Goal: Find specific page/section: Find specific page/section

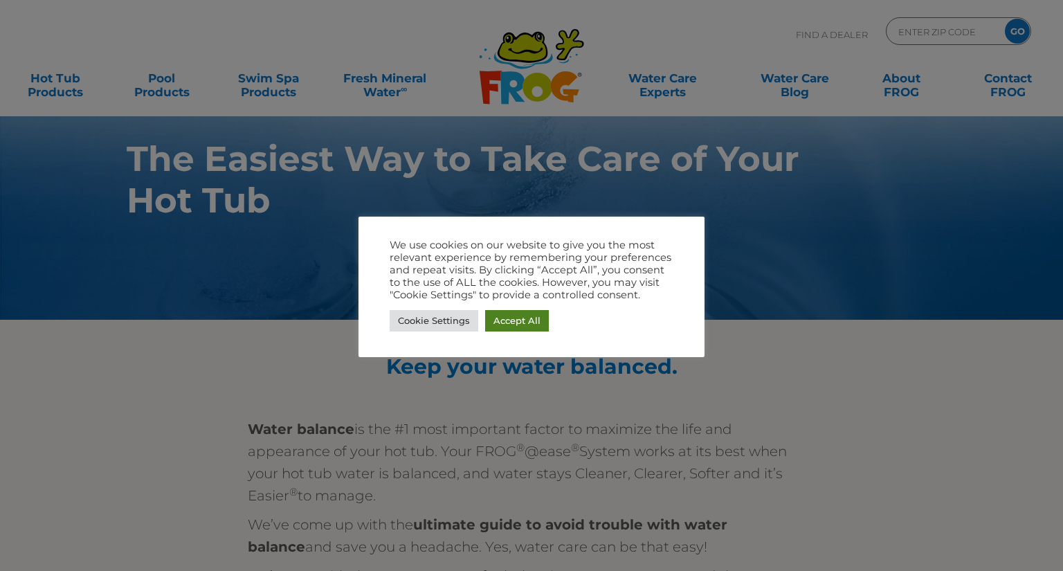
click at [502, 324] on link "Accept All" at bounding box center [517, 320] width 64 height 21
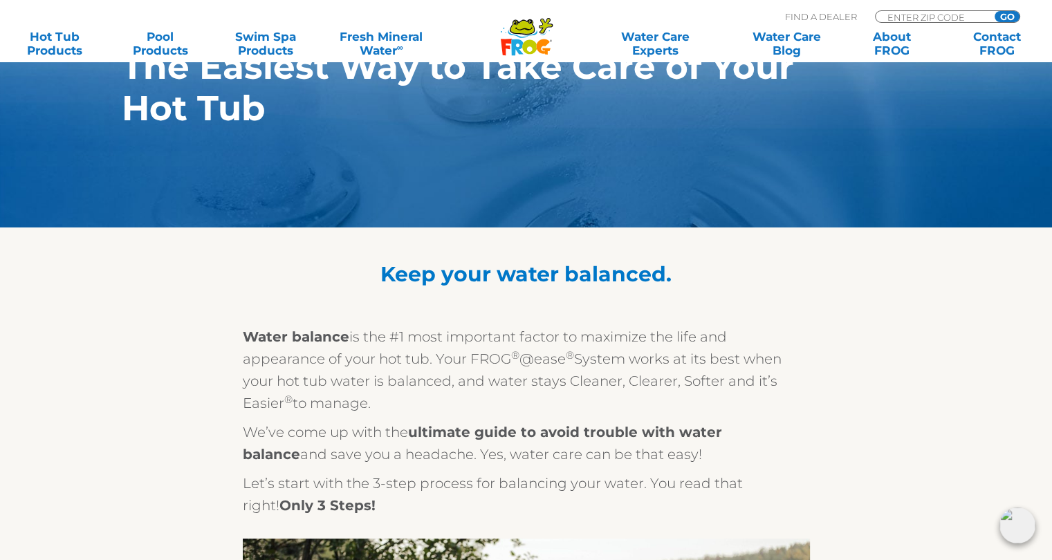
scroll to position [138, 0]
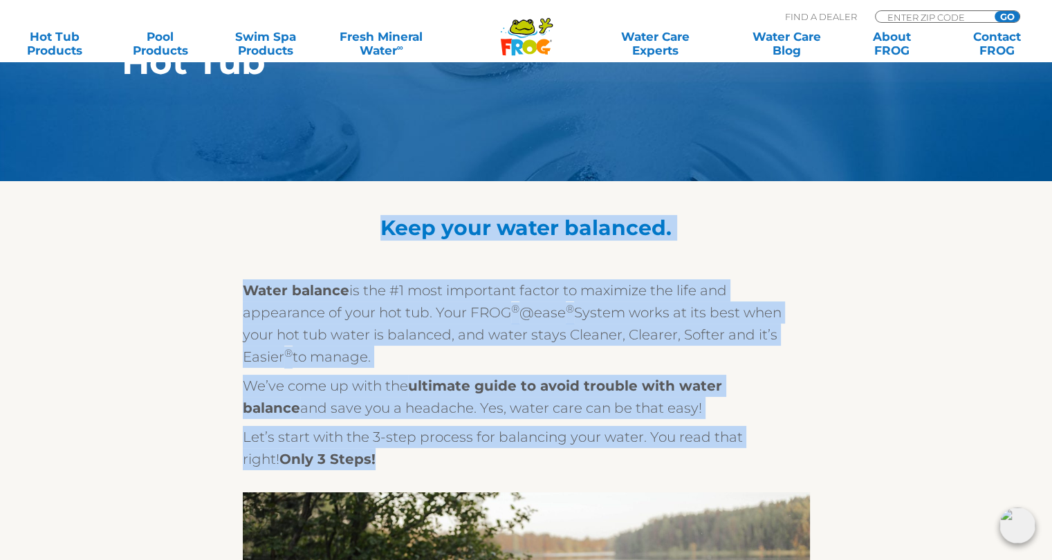
drag, startPoint x: 382, startPoint y: 227, endPoint x: 819, endPoint y: 449, distance: 490.4
click at [849, 416] on div "Water balance is the #1 most important factor to maximize the life and appearan…" at bounding box center [526, 536] width 851 height 549
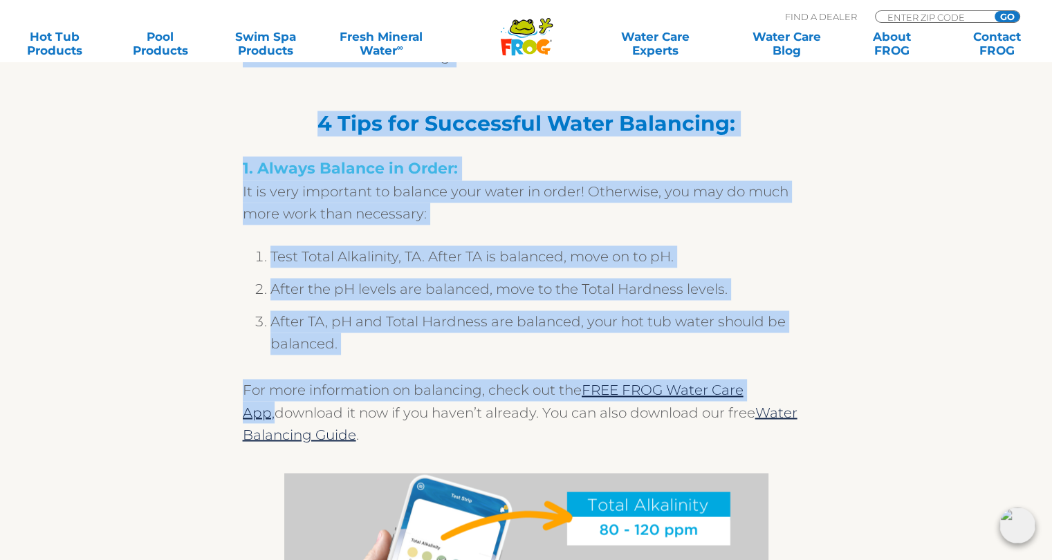
scroll to position [2214, 0]
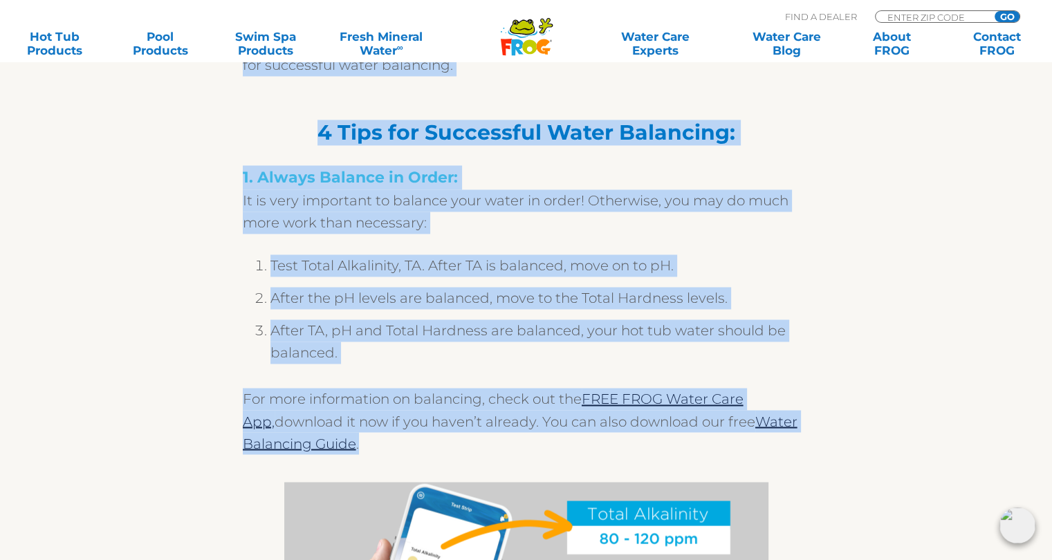
drag, startPoint x: 244, startPoint y: 113, endPoint x: 746, endPoint y: 434, distance: 596.1
click at [746, 434] on section "Keep your water balanced. Water balance is the #1 most important factor to maxi…" at bounding box center [526, 561] width 1063 height 4910
copy section "Before You Start: You want to make sure that the water you’re filling your hot …"
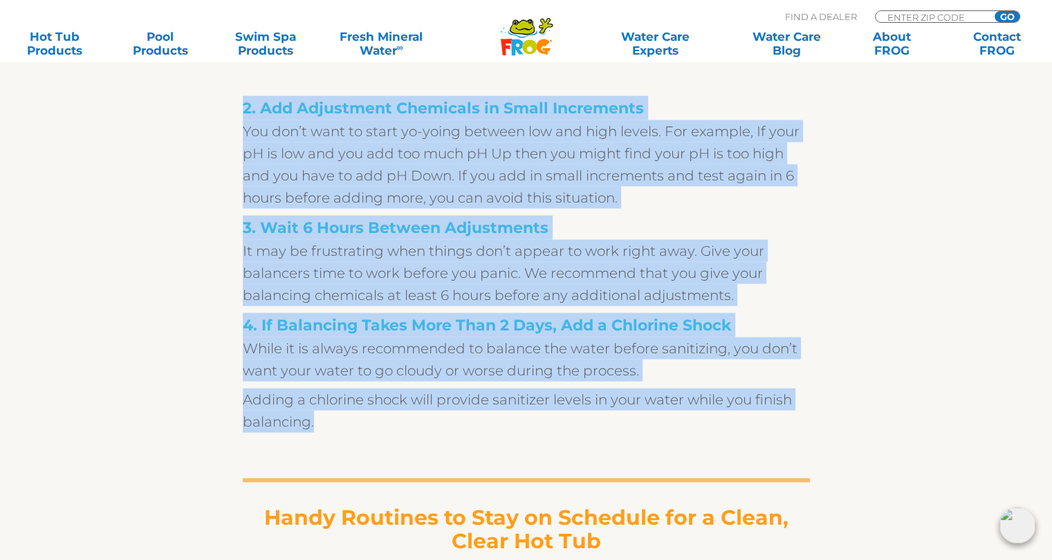
scroll to position [2906, 0]
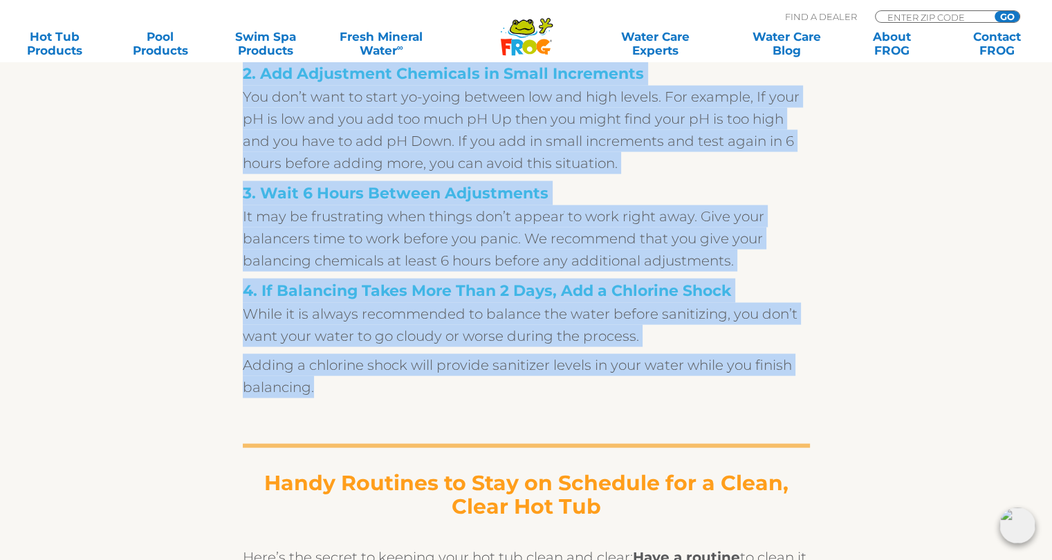
drag, startPoint x: 245, startPoint y: 212, endPoint x: 815, endPoint y: 423, distance: 607.9
copy section "2. Add Adjustment Chemicals in Small Increments You don’t want to start yo-yoin…"
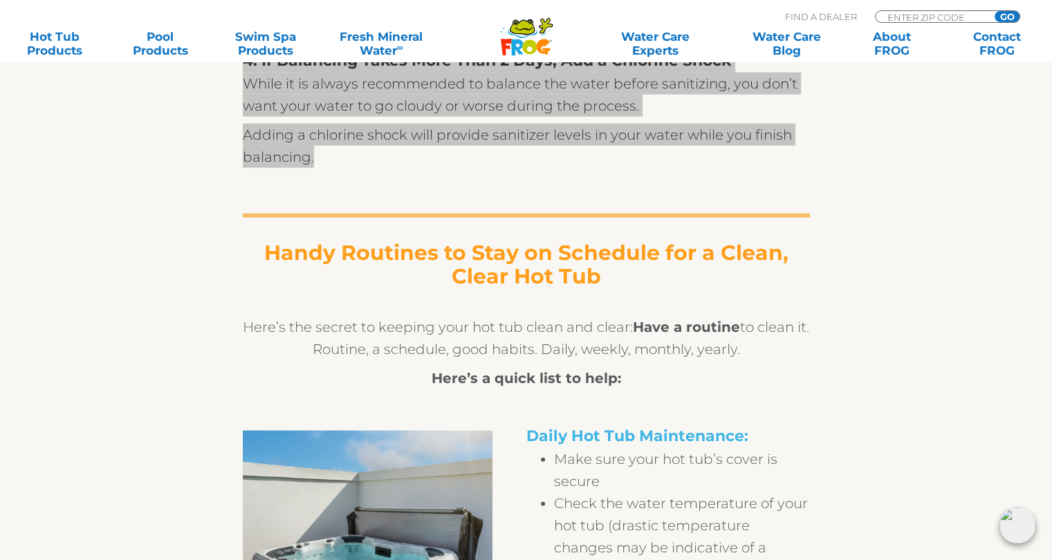
scroll to position [3182, 0]
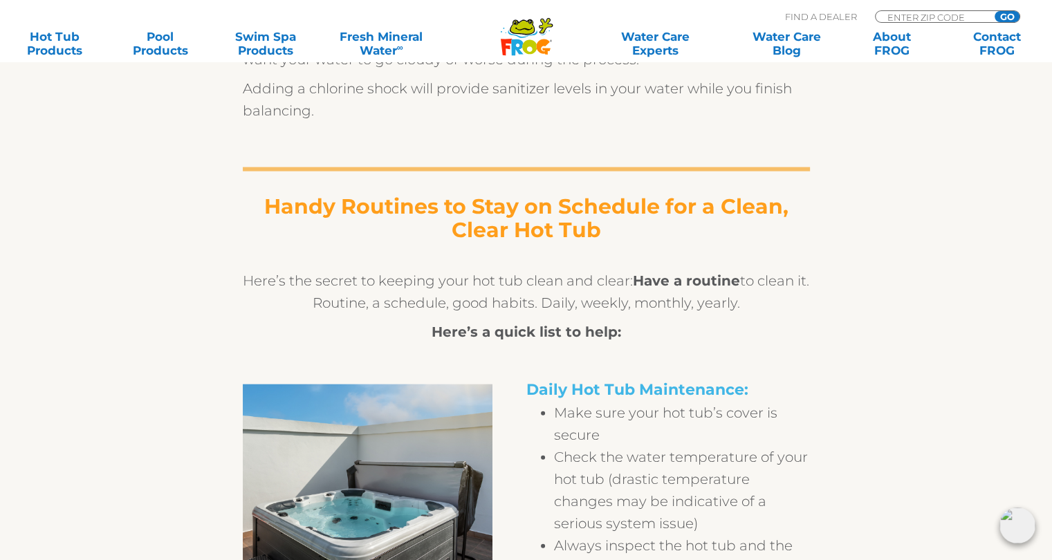
click at [444, 209] on strong "Handy Routines to Stay on Schedule for a Clean, Clear Hot Tub" at bounding box center [526, 218] width 524 height 49
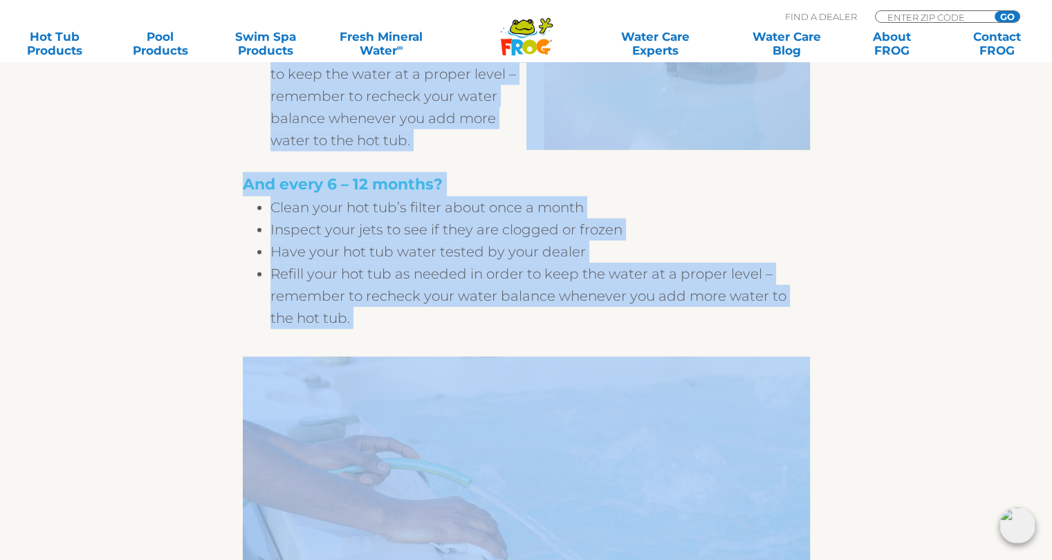
scroll to position [4082, 0]
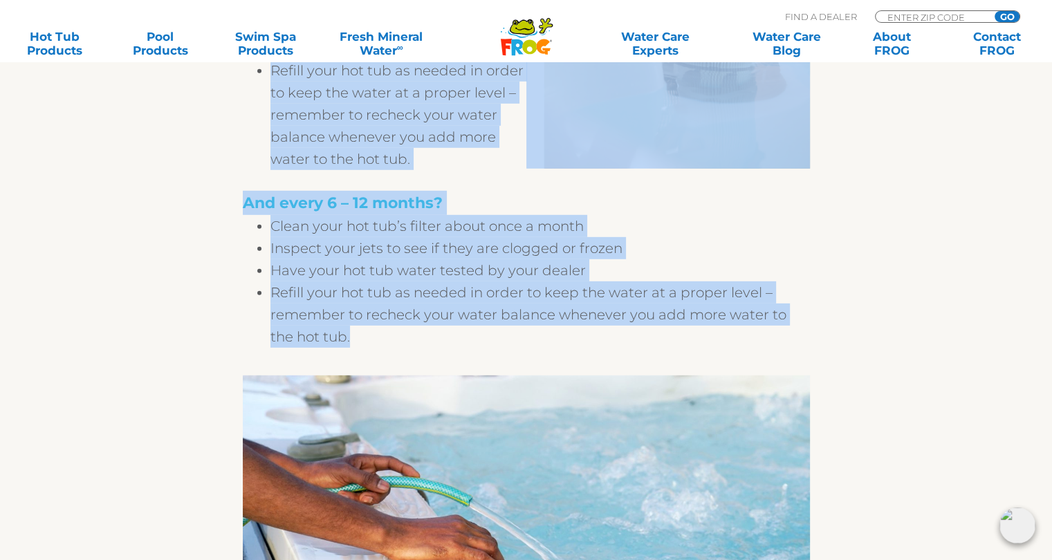
drag, startPoint x: 266, startPoint y: 210, endPoint x: 805, endPoint y: 330, distance: 552.7
click at [805, 330] on div "Handy Routines to Stay on Schedule for a Clean, Clear Hot Tub Here’s the secret…" at bounding box center [526, 194] width 567 height 1908
copy div "Handy Routines to Stay on Schedule for a Clean, Clear Hot Tub Here’s the secret…"
click at [844, 320] on div "Handy Routines to Stay on Schedule for a Clean, Clear Hot Tub Here’s the secret…" at bounding box center [526, 184] width 851 height 1925
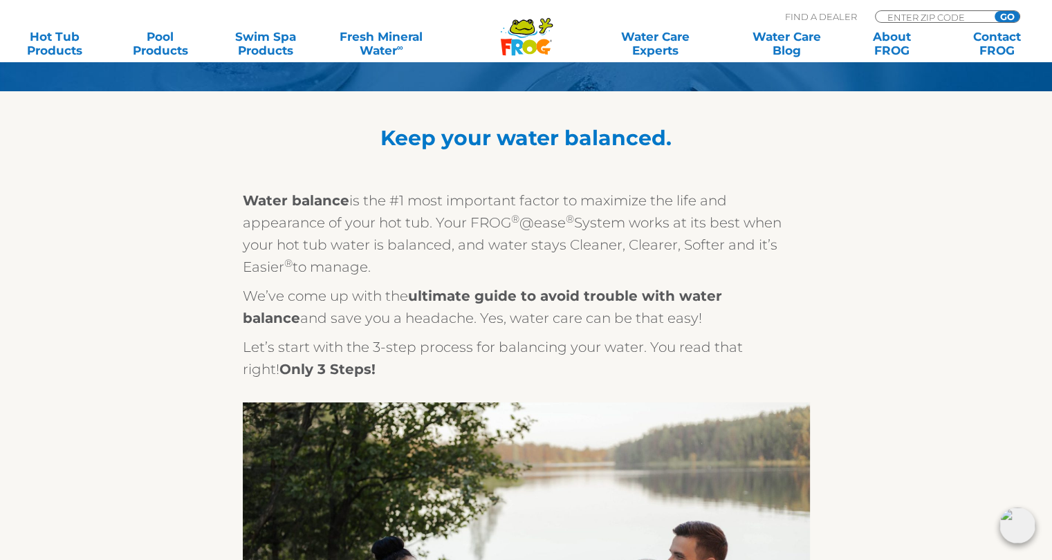
scroll to position [138, 0]
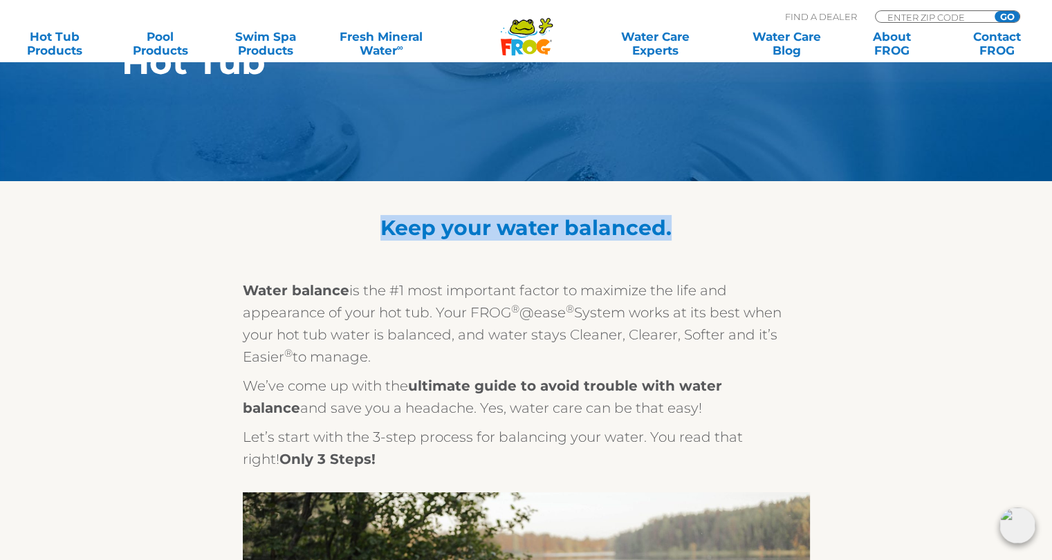
drag, startPoint x: 376, startPoint y: 224, endPoint x: 693, endPoint y: 231, distance: 316.9
click at [693, 231] on h1 "Keep your water balanced." at bounding box center [526, 229] width 567 height 24
copy span "Keep your water balanced."
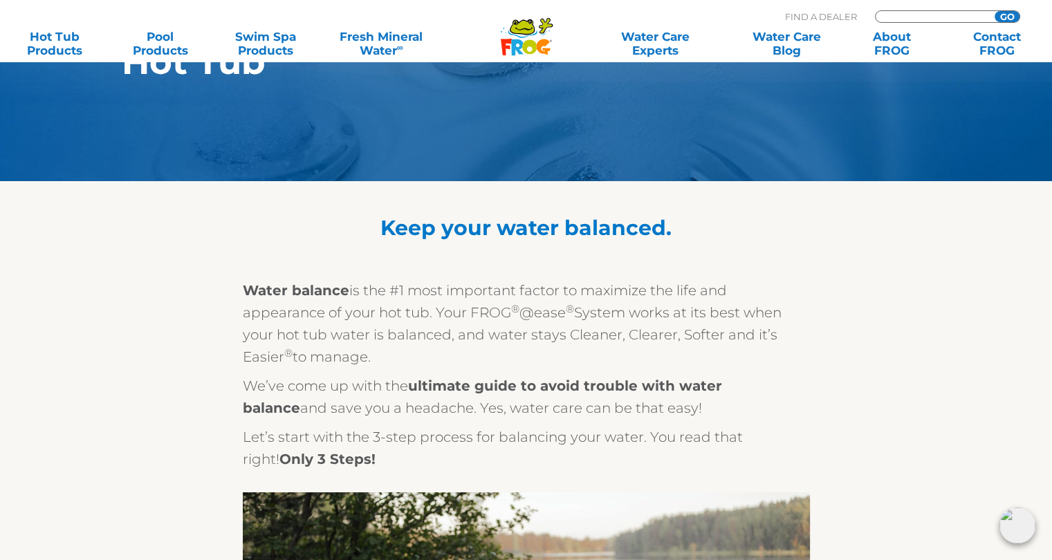
click at [902, 14] on input "Zip Code Form" at bounding box center [932, 17] width 93 height 12
type input "ENTER ZIP CODE"
click at [908, 15] on input "Zip Code Form" at bounding box center [932, 17] width 93 height 12
type input "22520"
click at [995, 11] on input "GO" at bounding box center [1007, 16] width 25 height 11
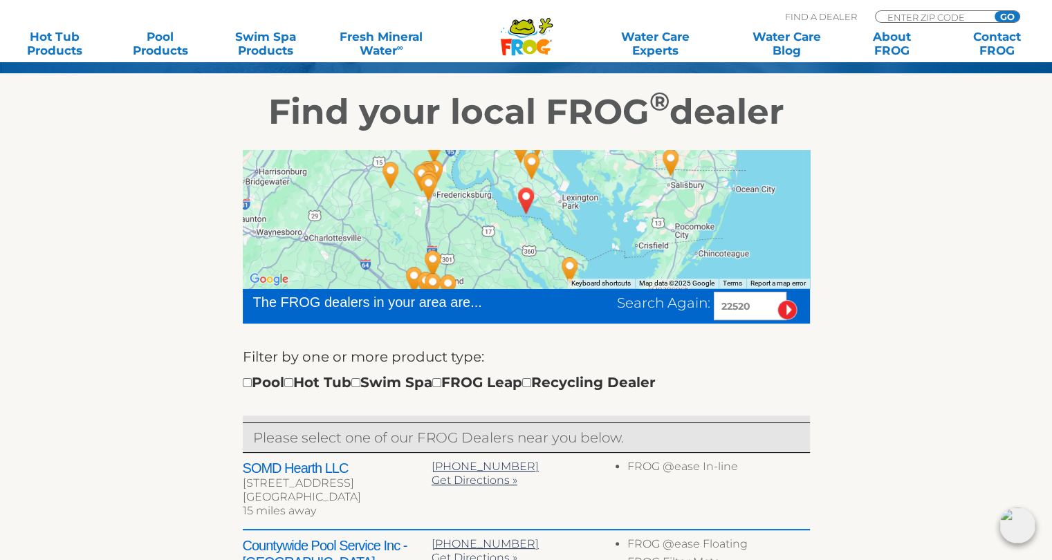
scroll to position [346, 0]
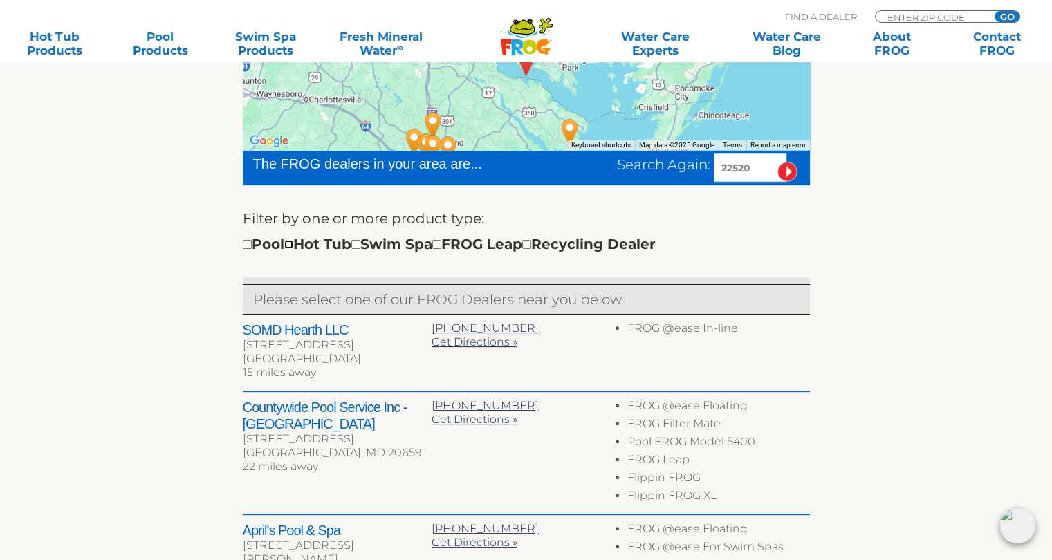
click at [293, 246] on input "checkbox" at bounding box center [288, 244] width 9 height 9
checkbox input "true"
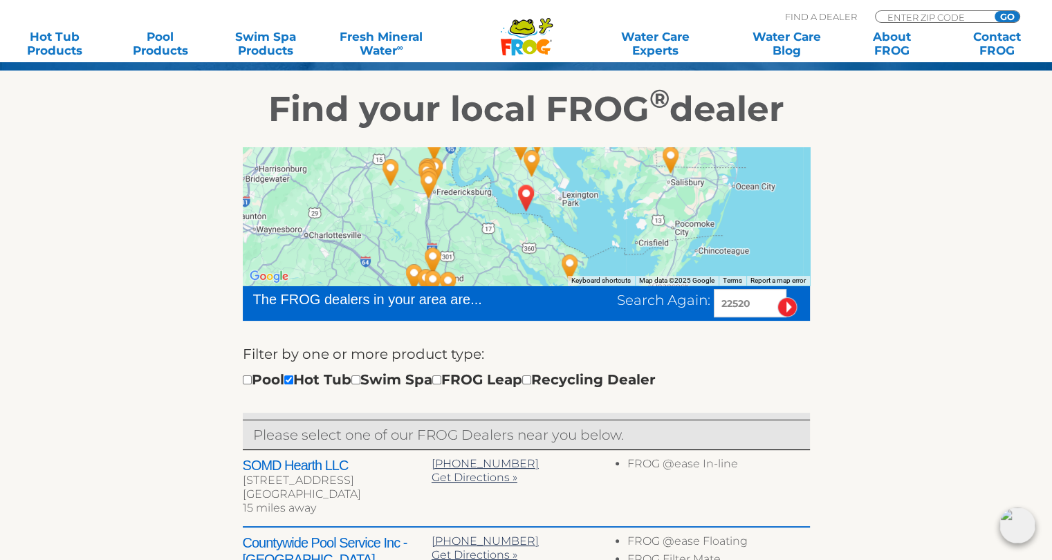
scroll to position [219, 0]
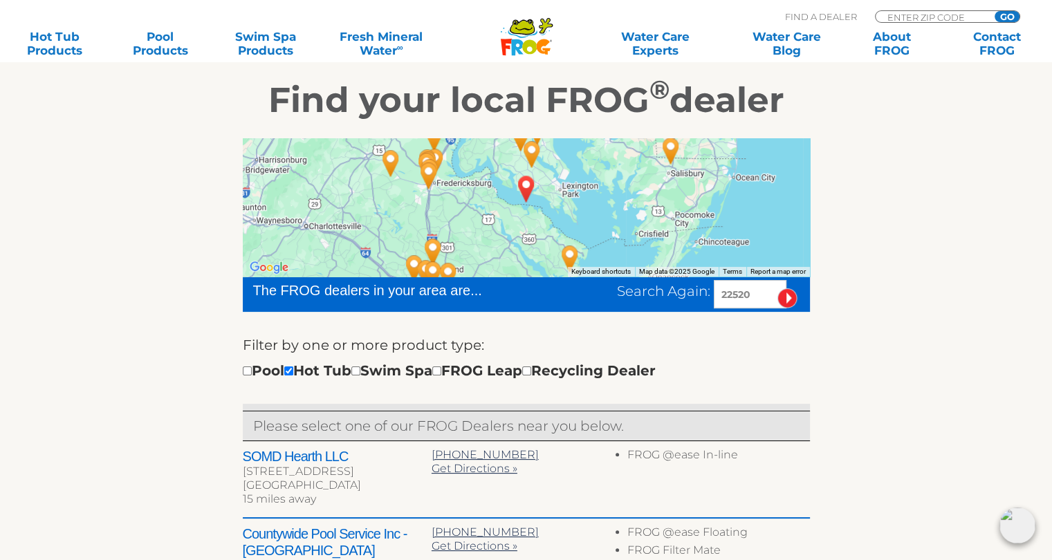
click at [428, 183] on img "Luxury Pool & Spa ? Fredericksburg - 43 miles away." at bounding box center [429, 175] width 32 height 37
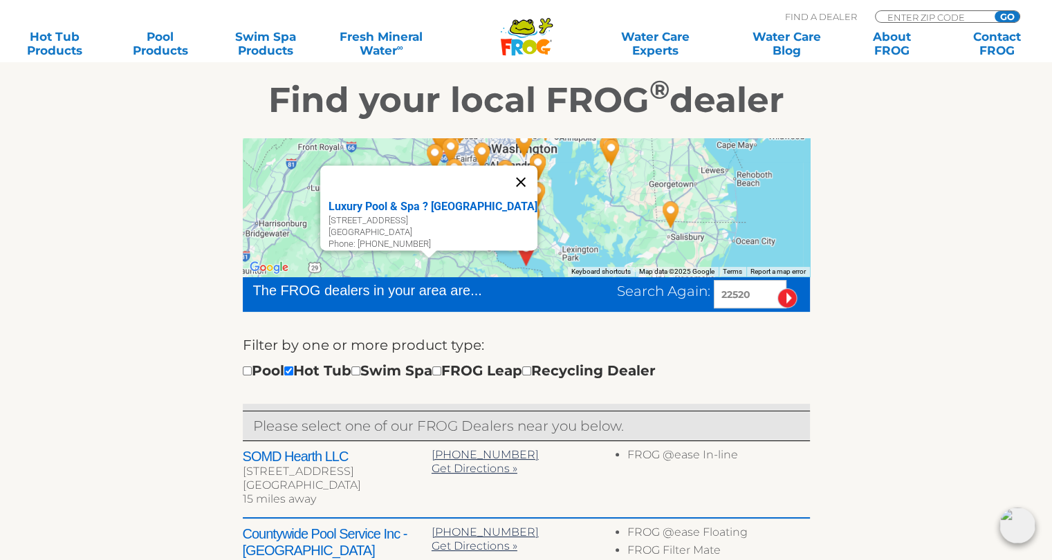
click at [509, 174] on button "Close" at bounding box center [520, 181] width 33 height 33
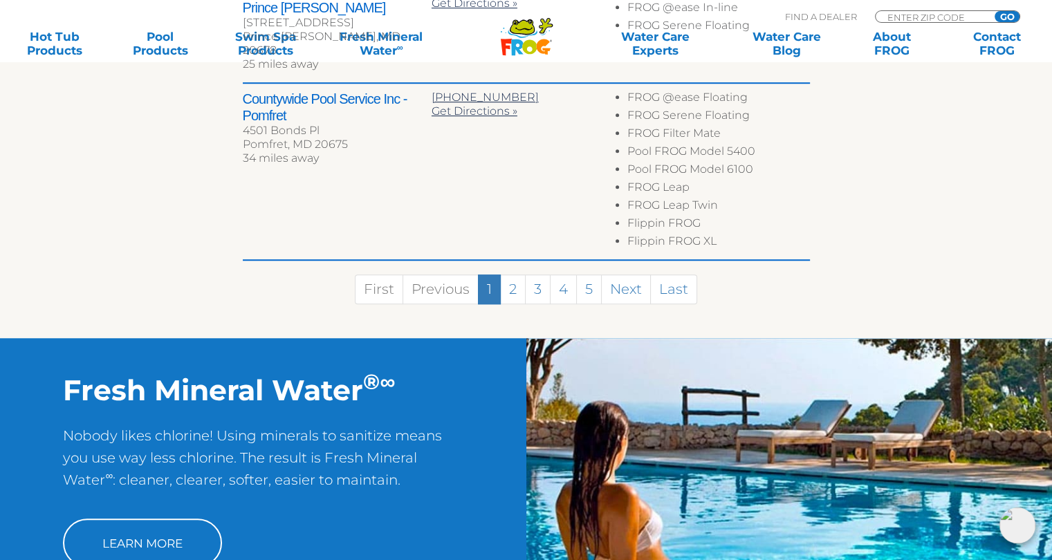
scroll to position [1119, 0]
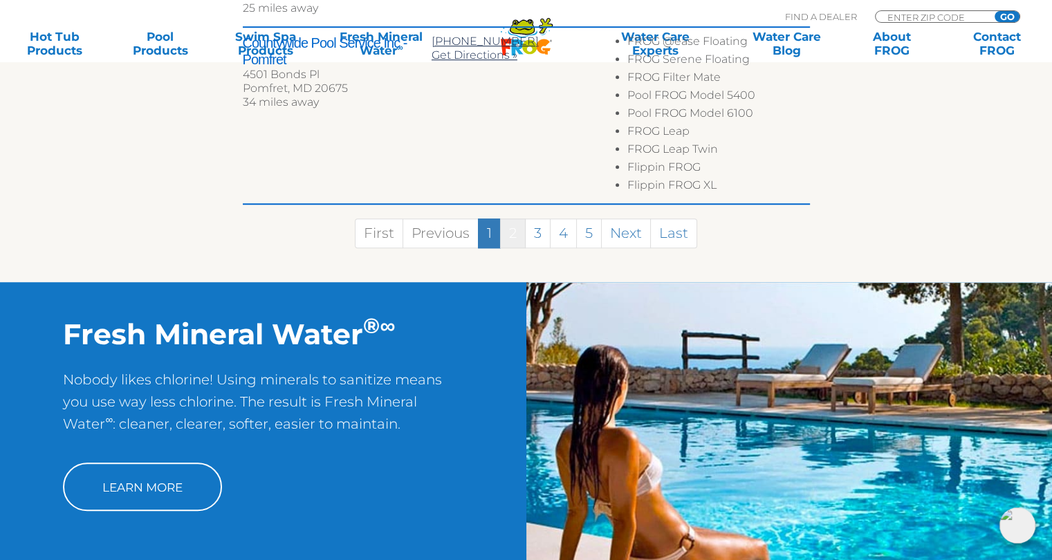
click at [509, 223] on link "2" at bounding box center [513, 234] width 26 height 30
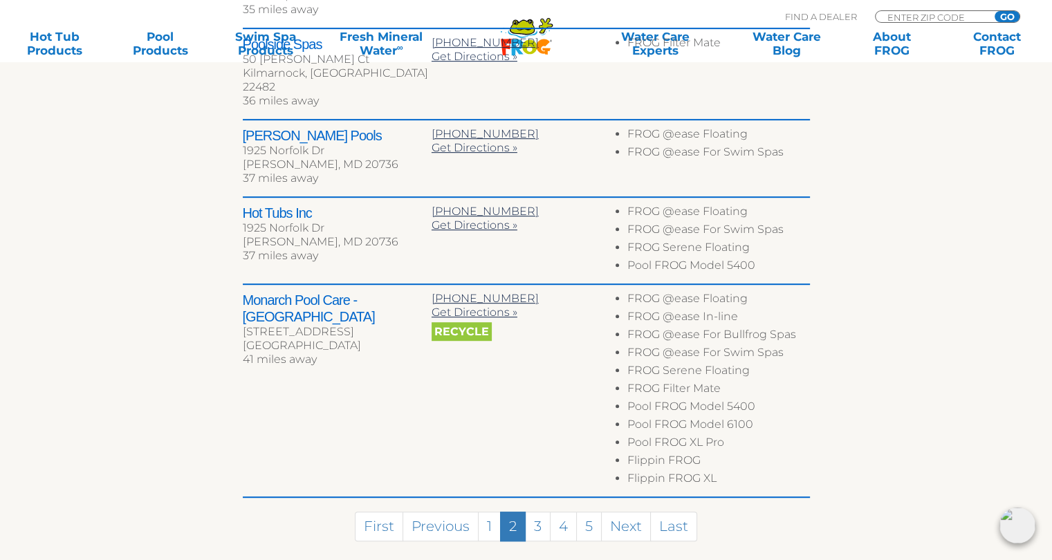
scroll to position [795, 0]
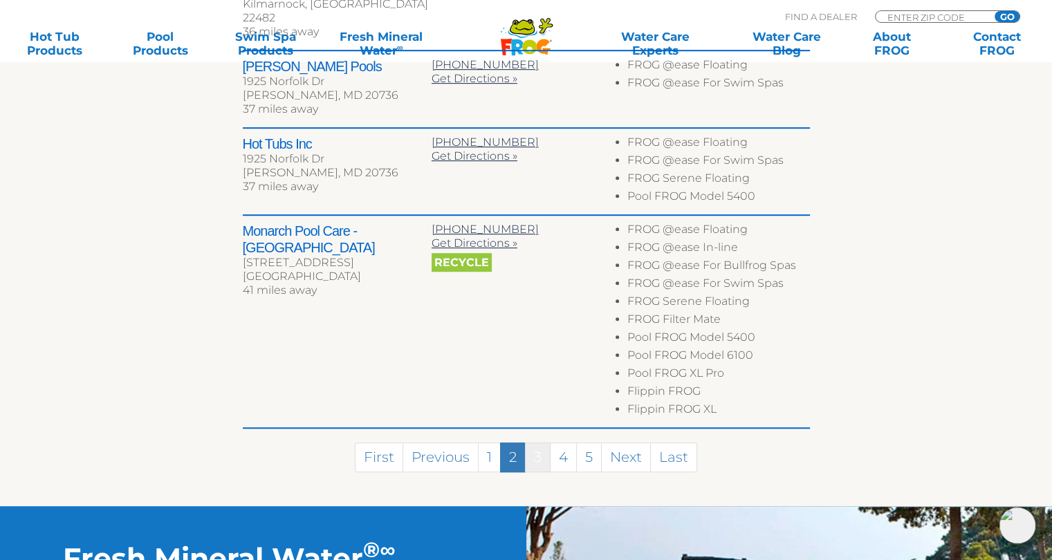
click at [541, 443] on link "3" at bounding box center [538, 458] width 26 height 30
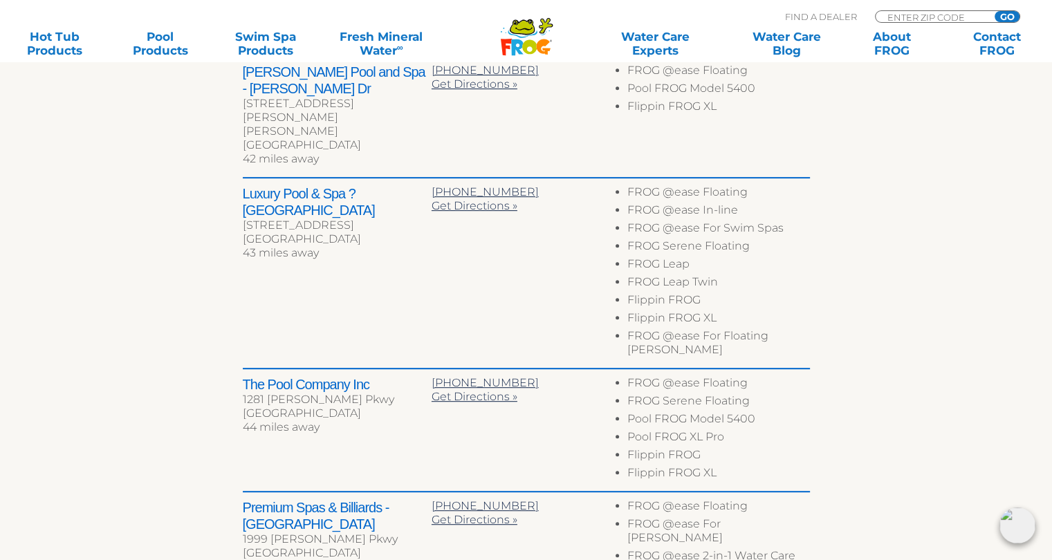
scroll to position [812, 0]
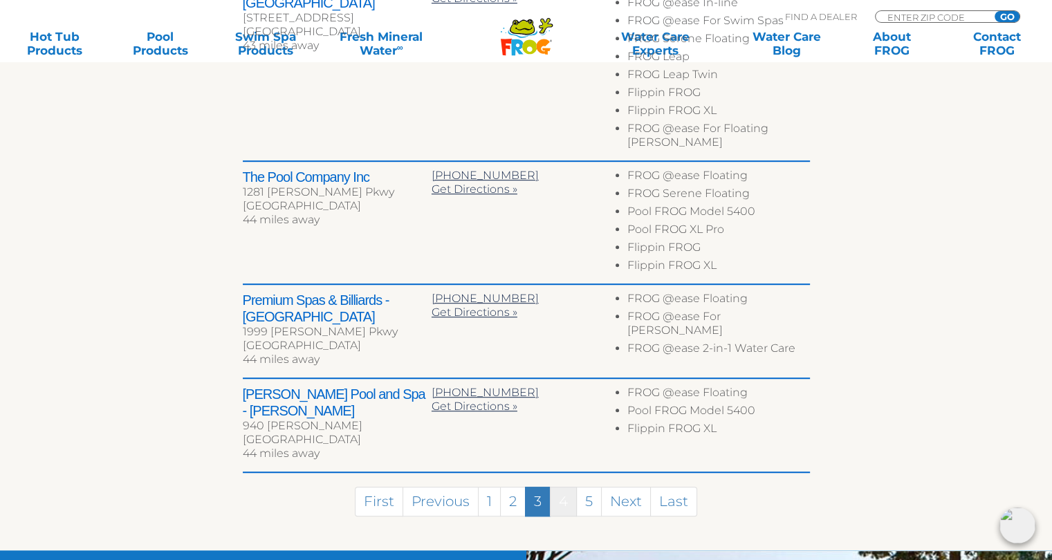
click at [558, 487] on link "4" at bounding box center [563, 502] width 27 height 30
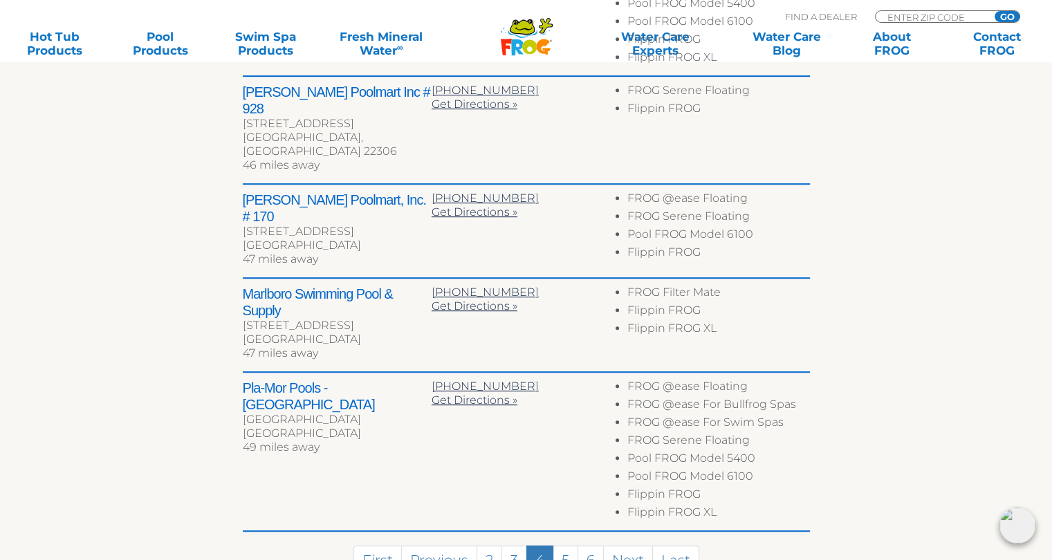
scroll to position [857, 0]
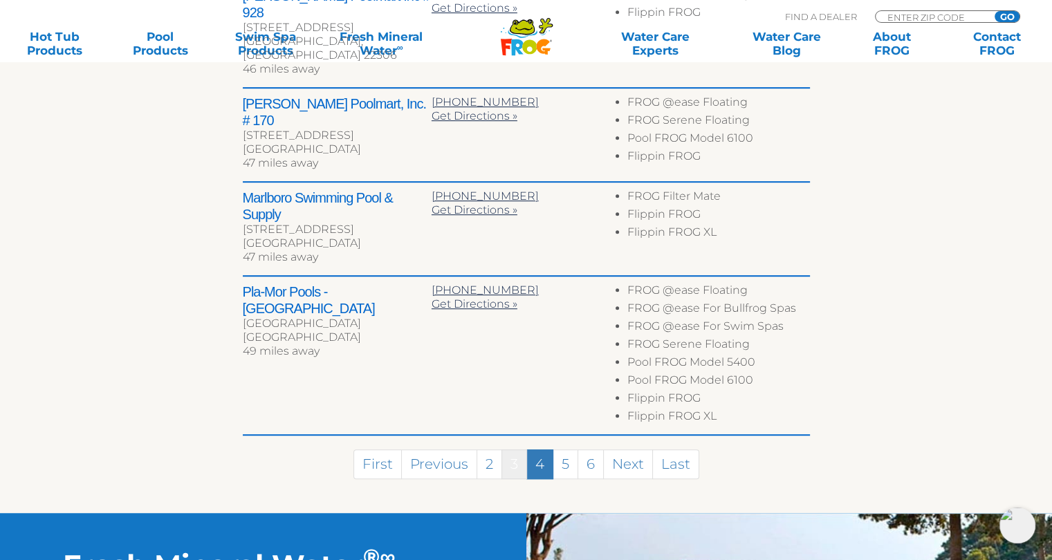
click at [513, 450] on link "3" at bounding box center [515, 465] width 26 height 30
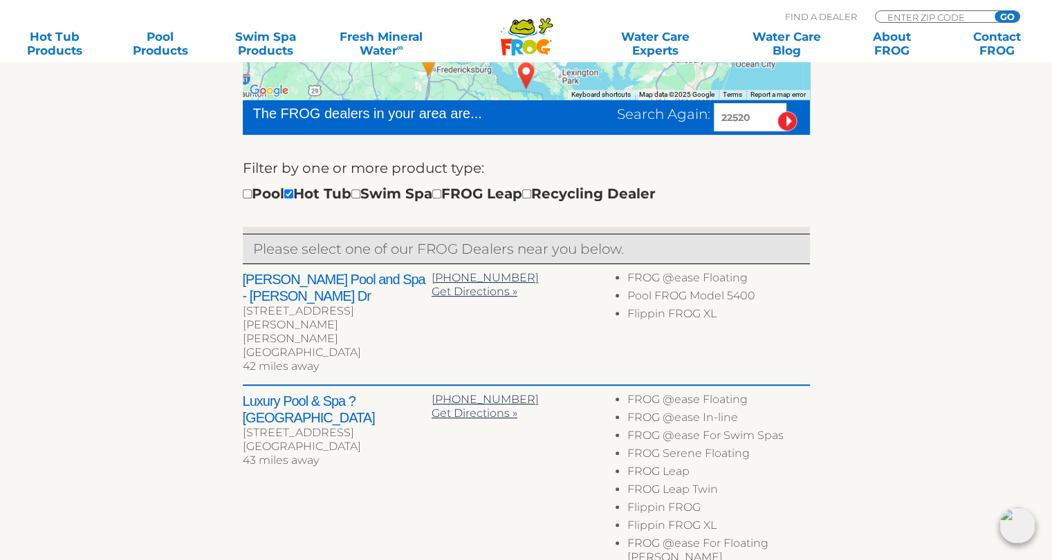
scroll to position [189, 0]
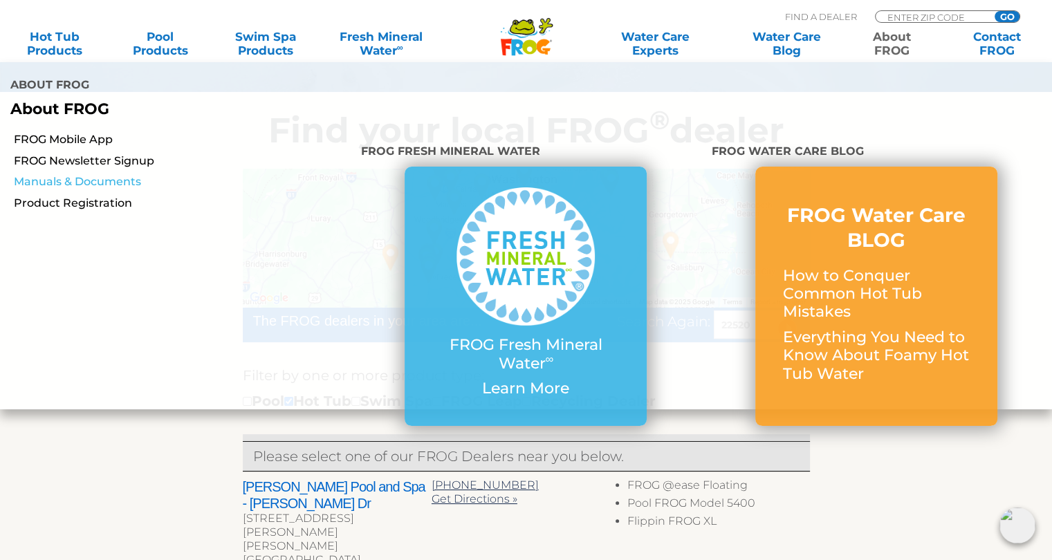
click at [64, 187] on link "Manuals & Documents" at bounding box center [182, 181] width 337 height 15
